Goal: Task Accomplishment & Management: Use online tool/utility

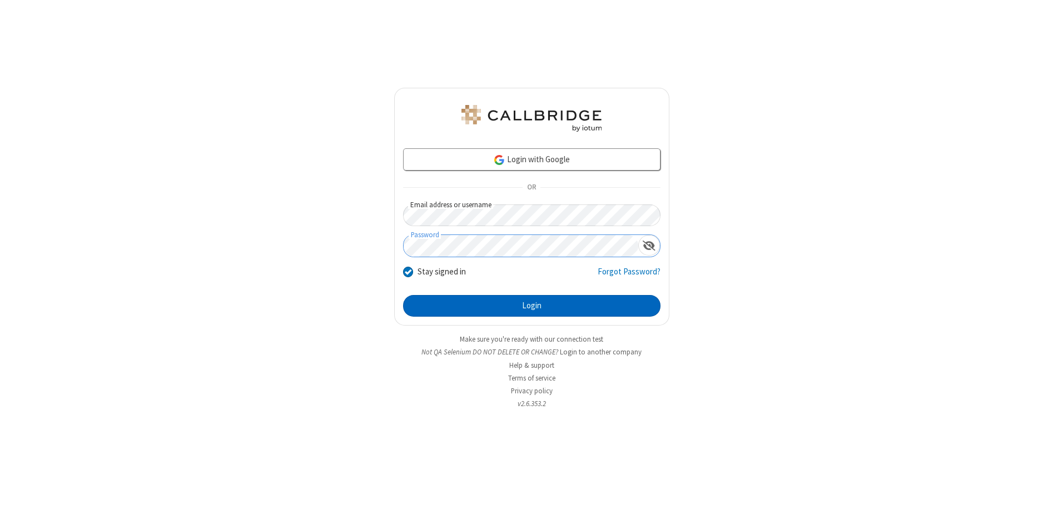
click at [531, 306] on button "Login" at bounding box center [531, 306] width 257 height 22
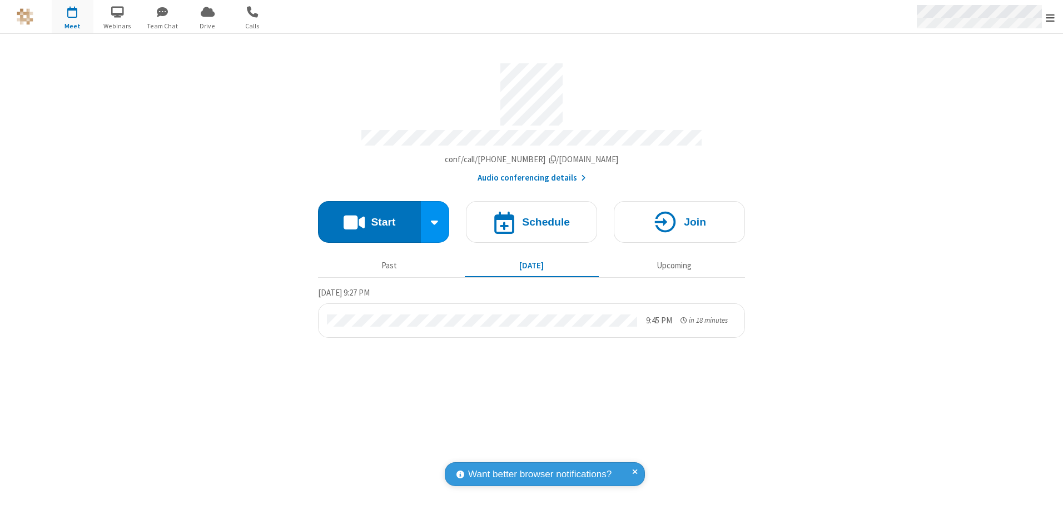
click at [1050, 17] on span "Open menu" at bounding box center [1049, 17] width 9 height 11
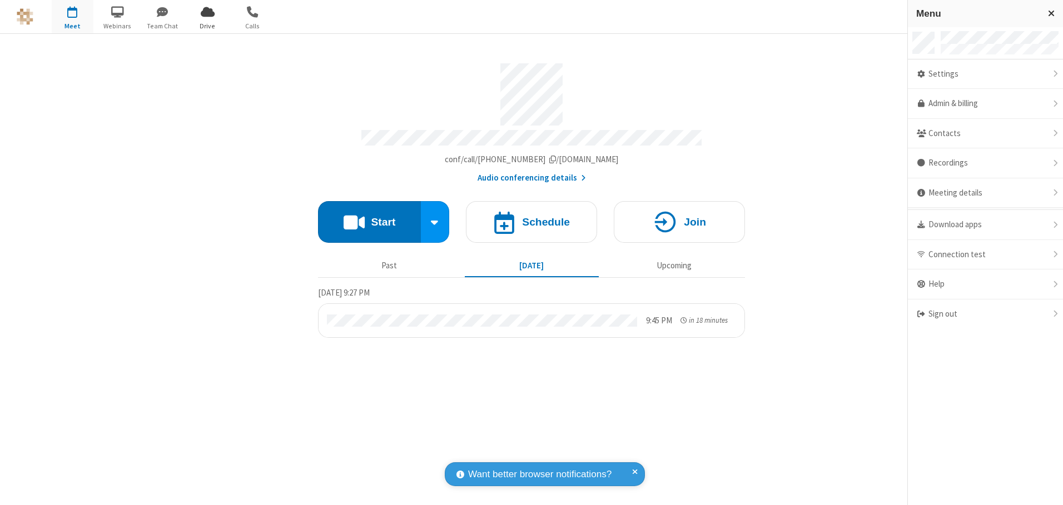
click at [207, 26] on span "Drive" at bounding box center [208, 26] width 42 height 10
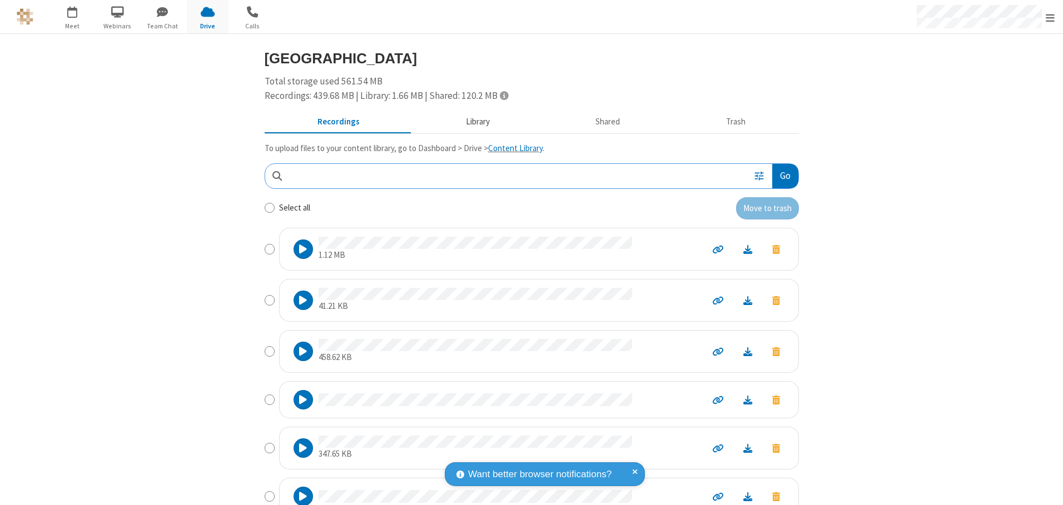
click at [472, 122] on button "Library" at bounding box center [477, 122] width 130 height 21
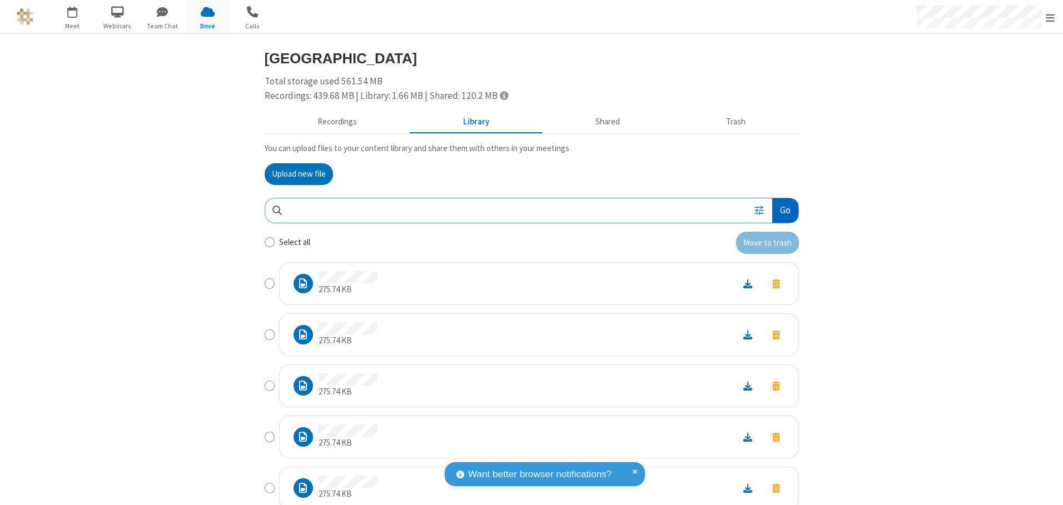
click at [780, 210] on button "Go" at bounding box center [785, 210] width 26 height 25
click at [294, 174] on button "Upload new file" at bounding box center [299, 174] width 68 height 22
